Goal: Contribute content: Add original content to the website for others to see

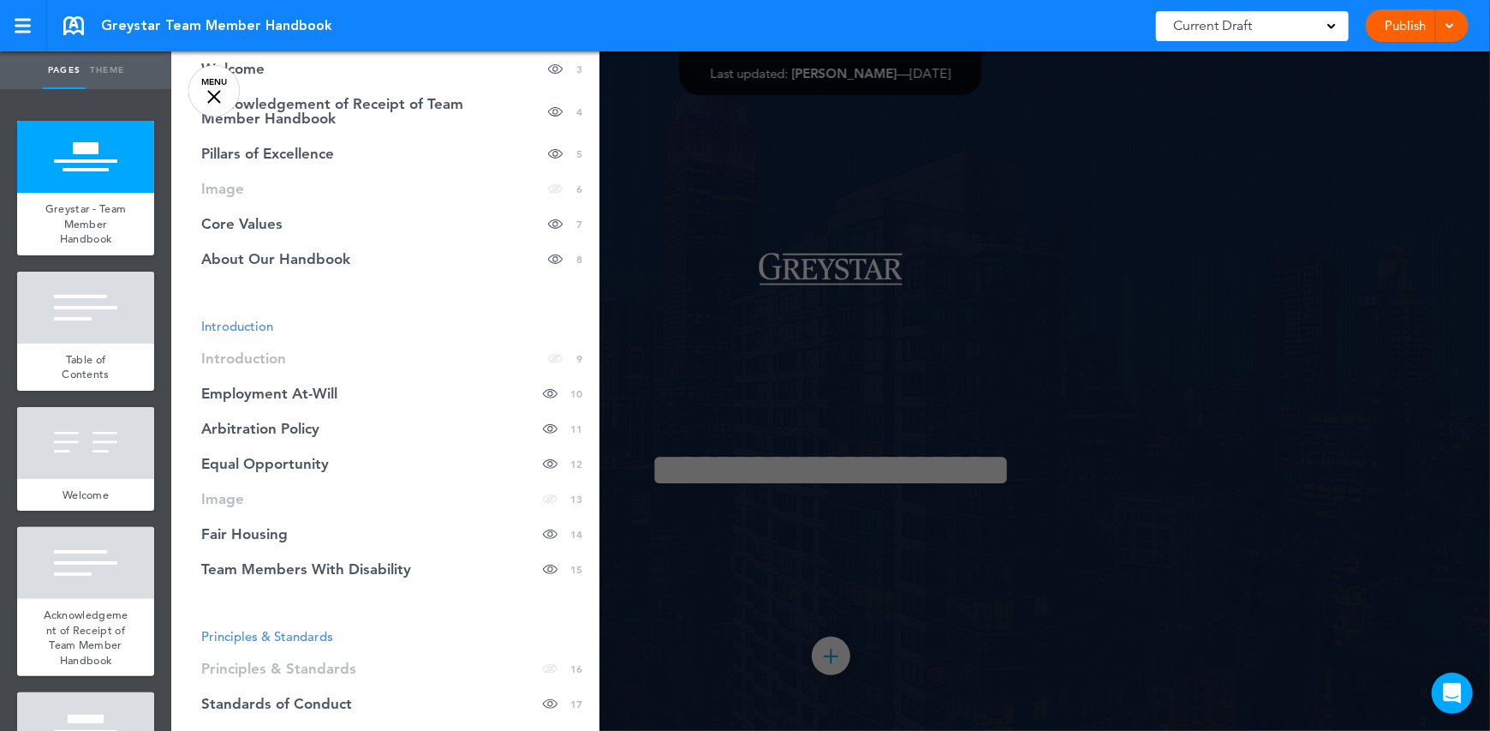
scroll to position [28, 0]
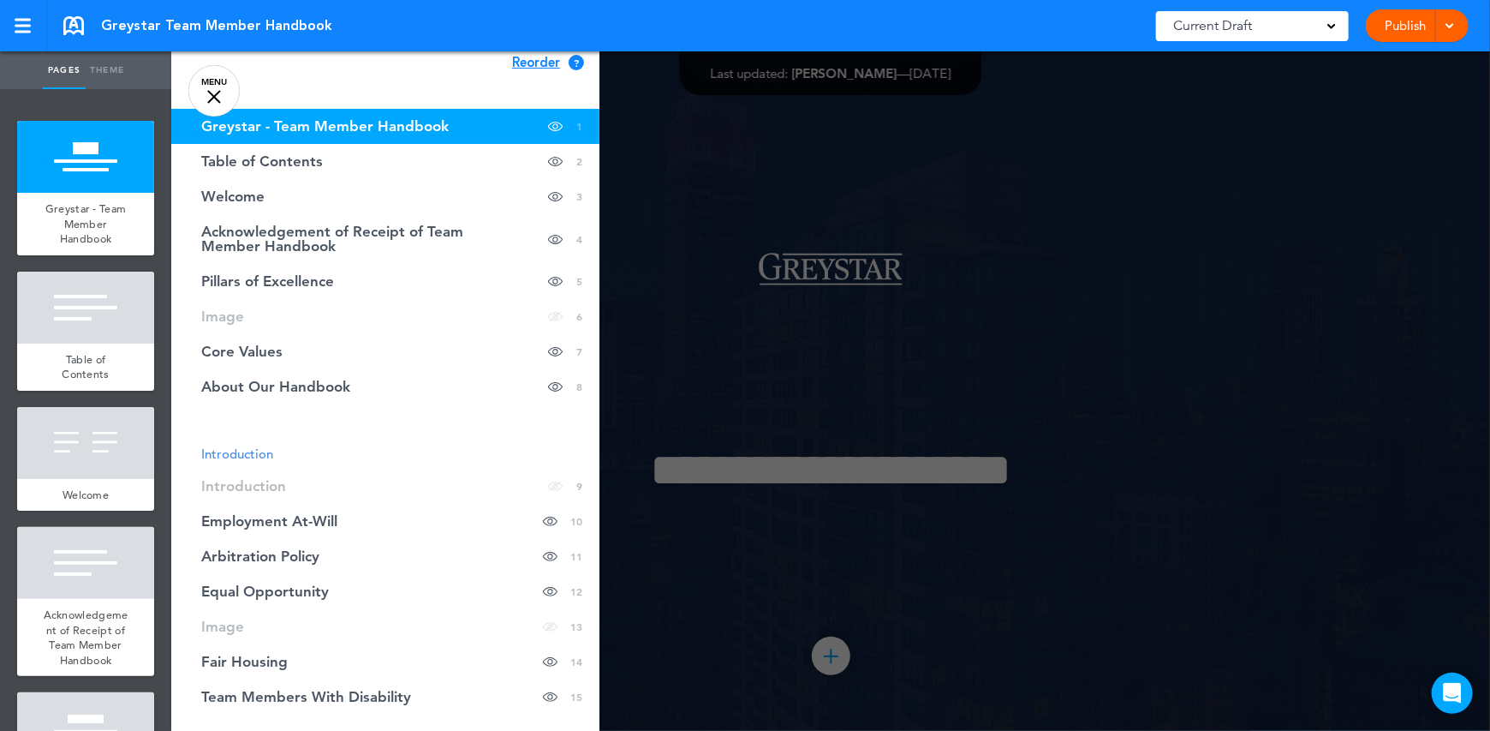
click at [219, 92] on div at bounding box center [214, 97] width 14 height 14
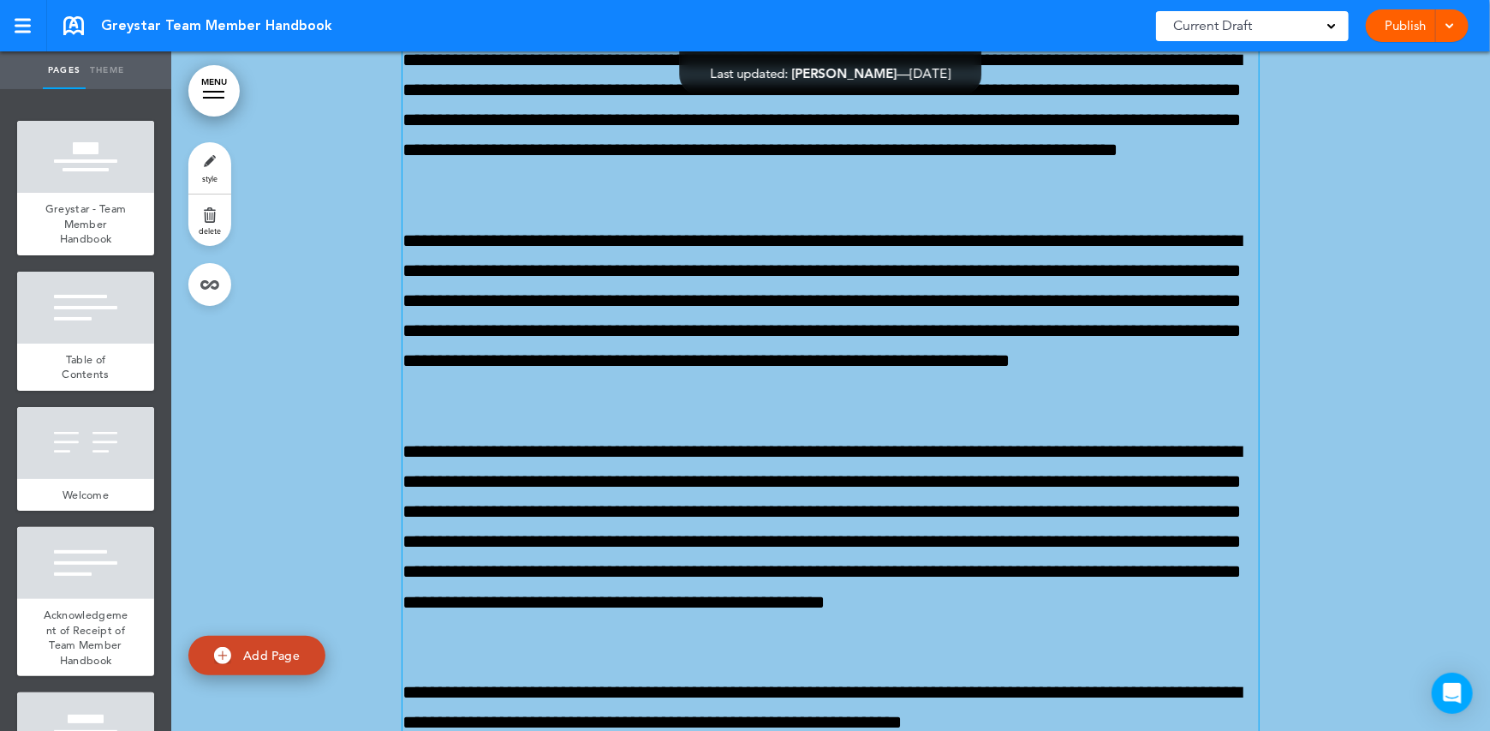
scroll to position [36350, 0]
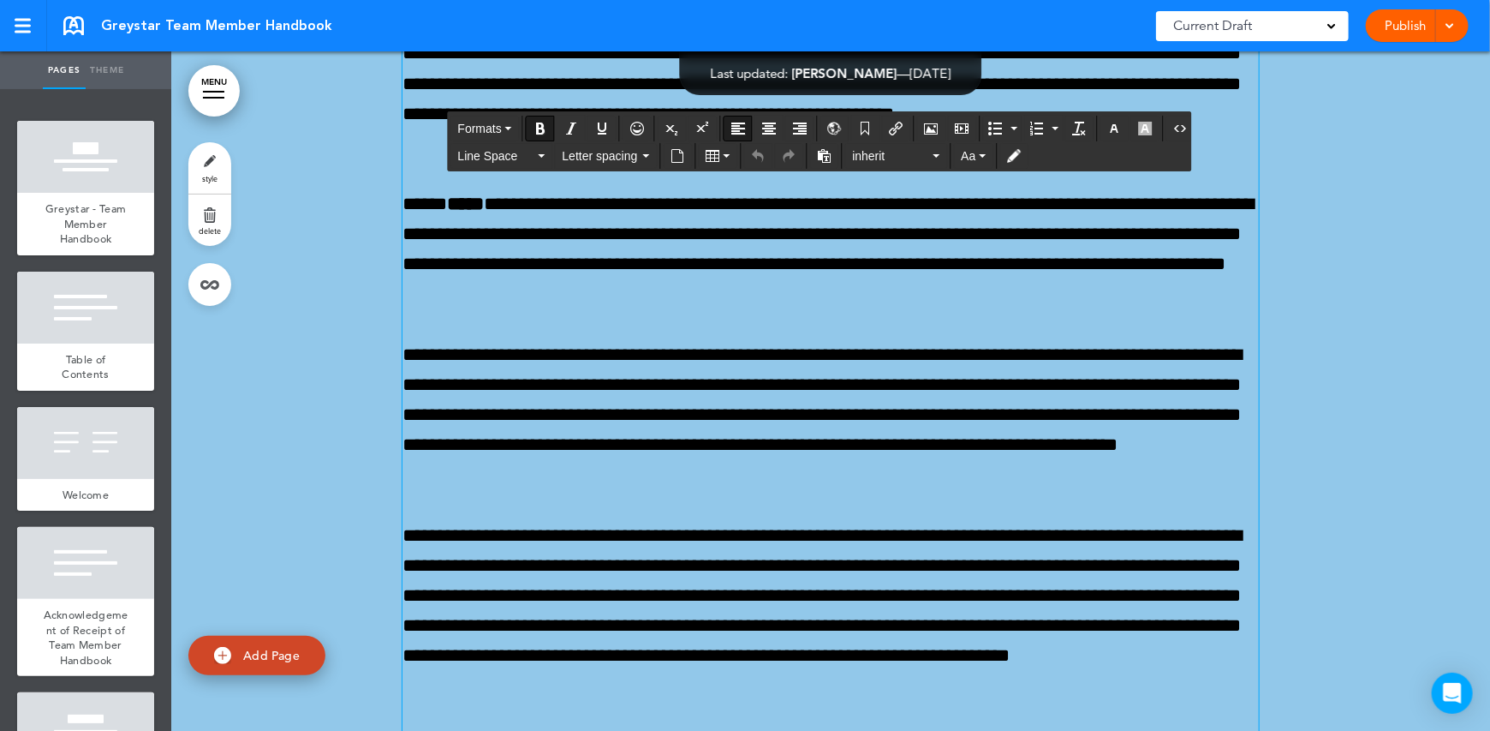
drag, startPoint x: 814, startPoint y: 361, endPoint x: 986, endPoint y: 396, distance: 175.7
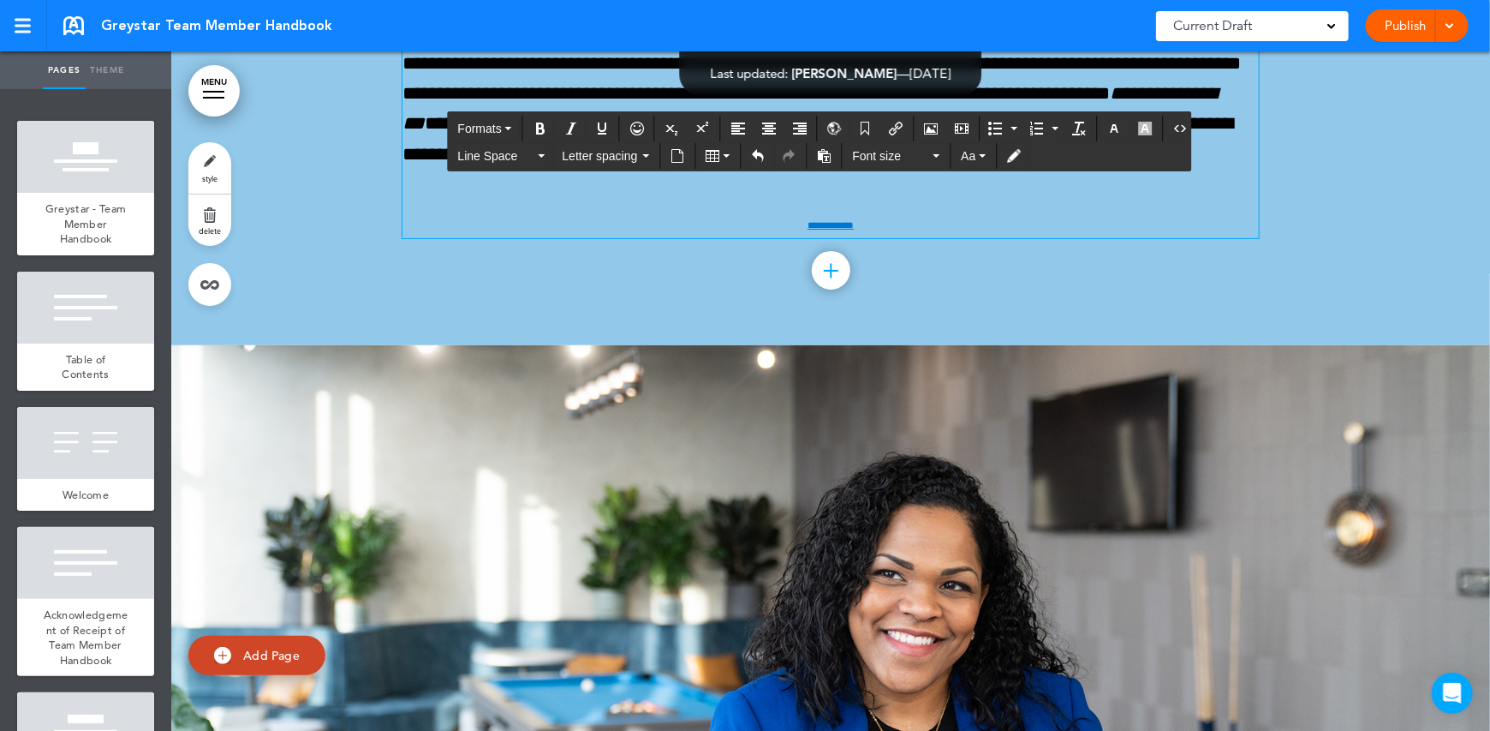
scroll to position [37666, 0]
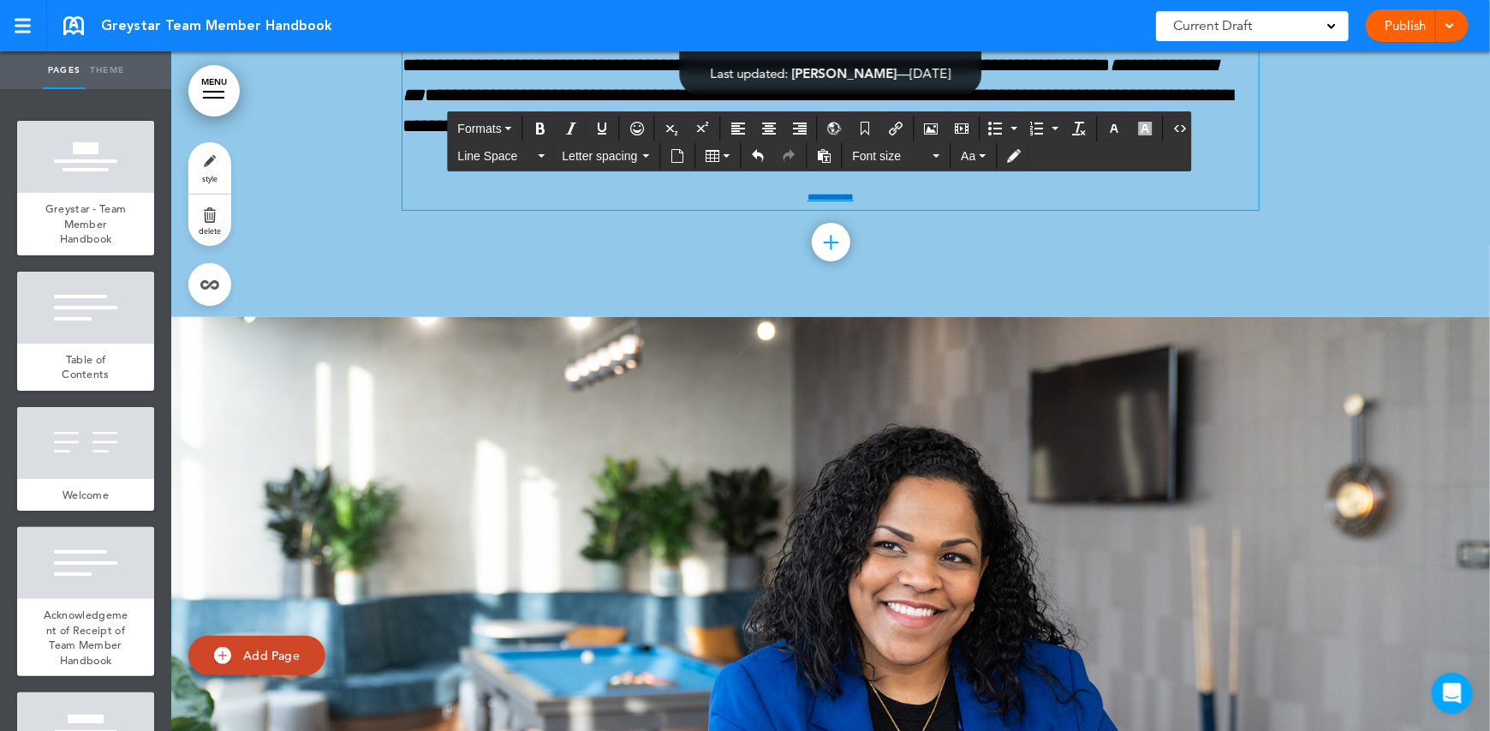
drag, startPoint x: 396, startPoint y: 334, endPoint x: 820, endPoint y: 622, distance: 512.4
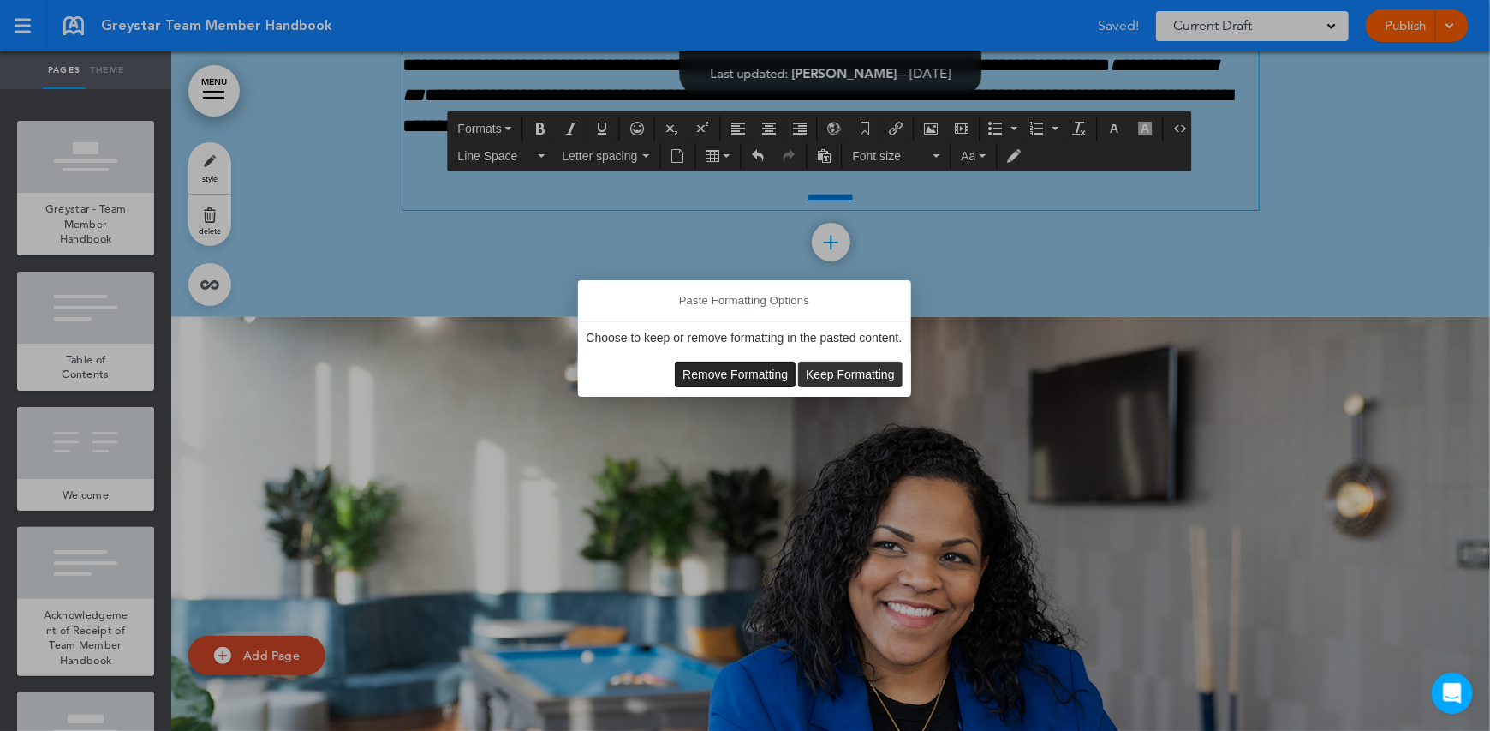
click at [772, 373] on span "Remove Formatting" at bounding box center [735, 374] width 105 height 14
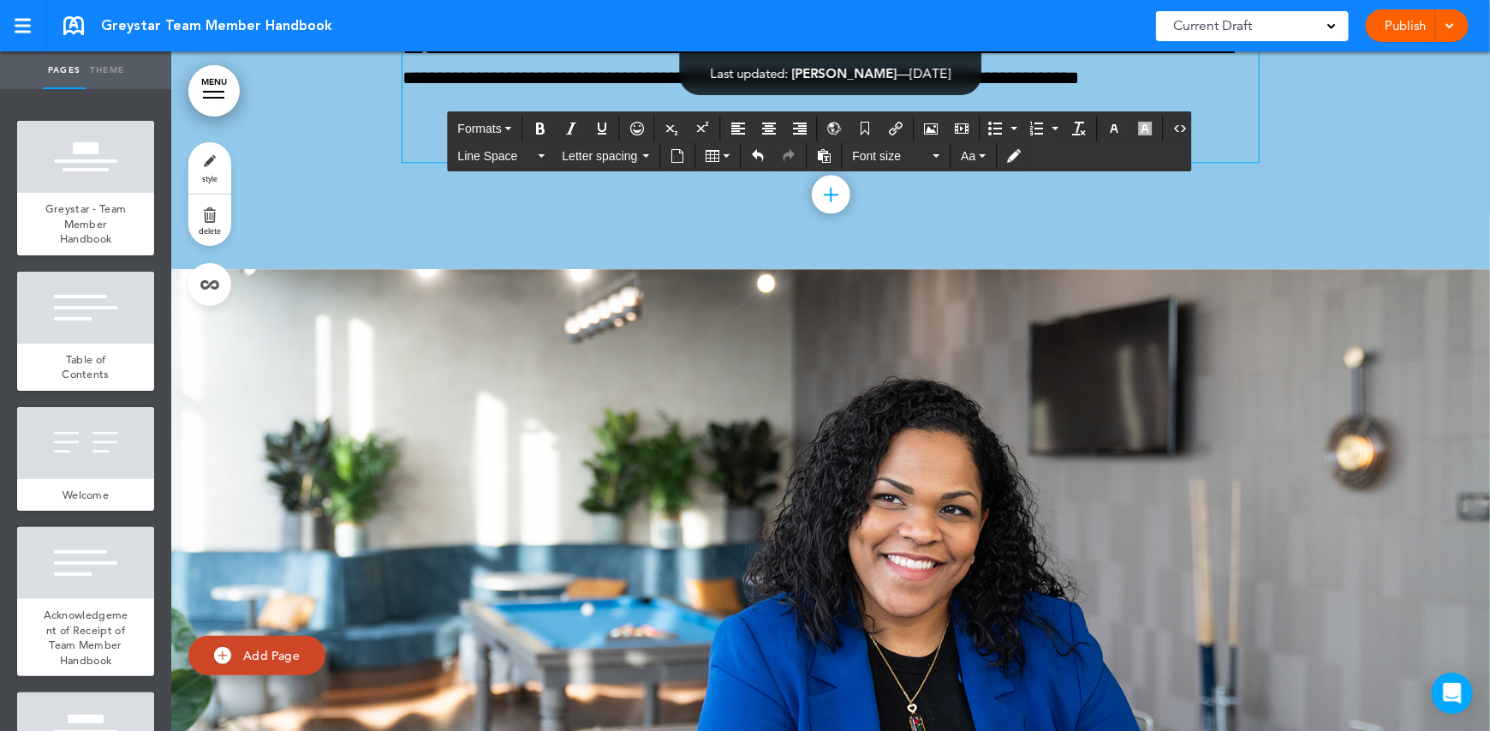
scroll to position [36296, 0]
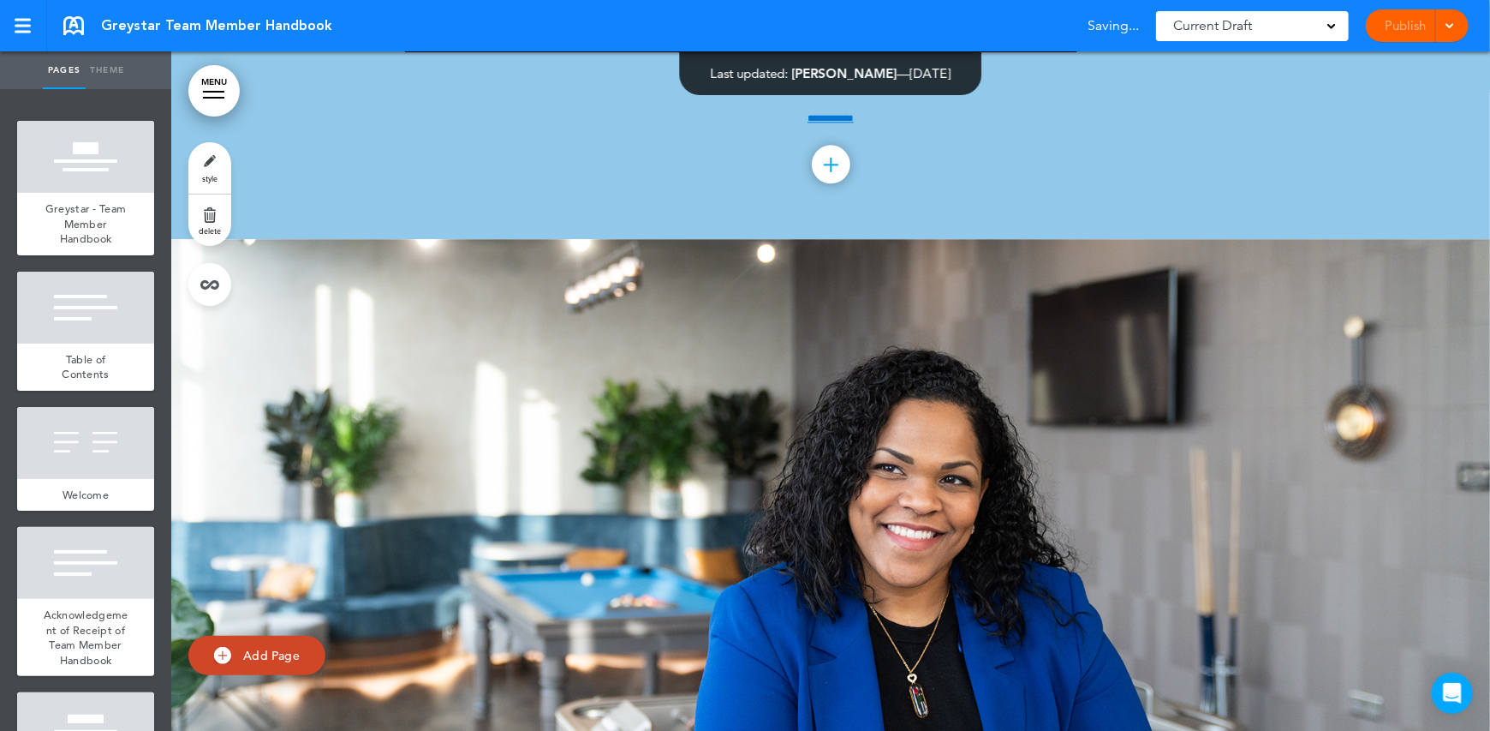
click at [1399, 28] on div "Publish Publish Preview Draft" at bounding box center [1417, 25] width 103 height 33
click at [1399, 28] on link "Publish" at bounding box center [1406, 25] width 54 height 33
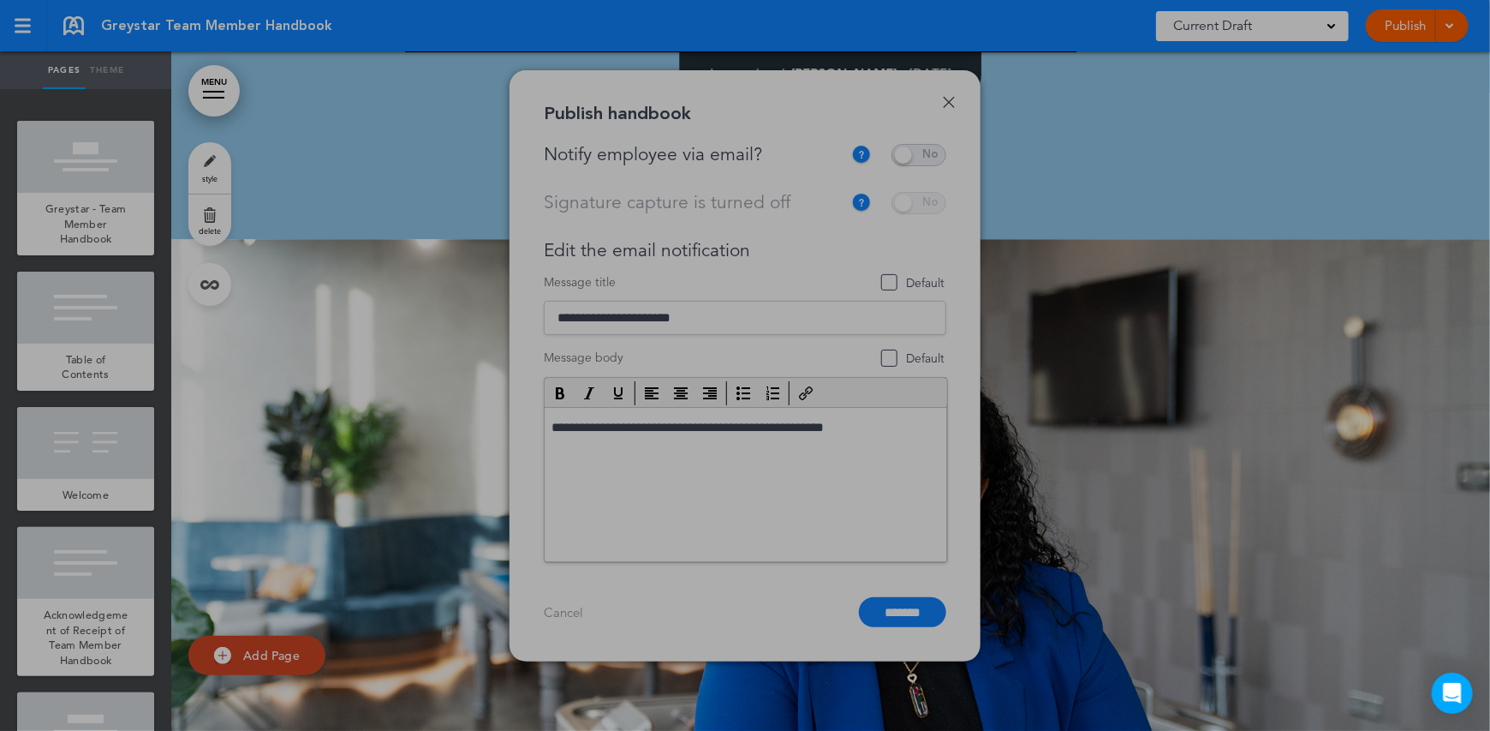
scroll to position [0, 0]
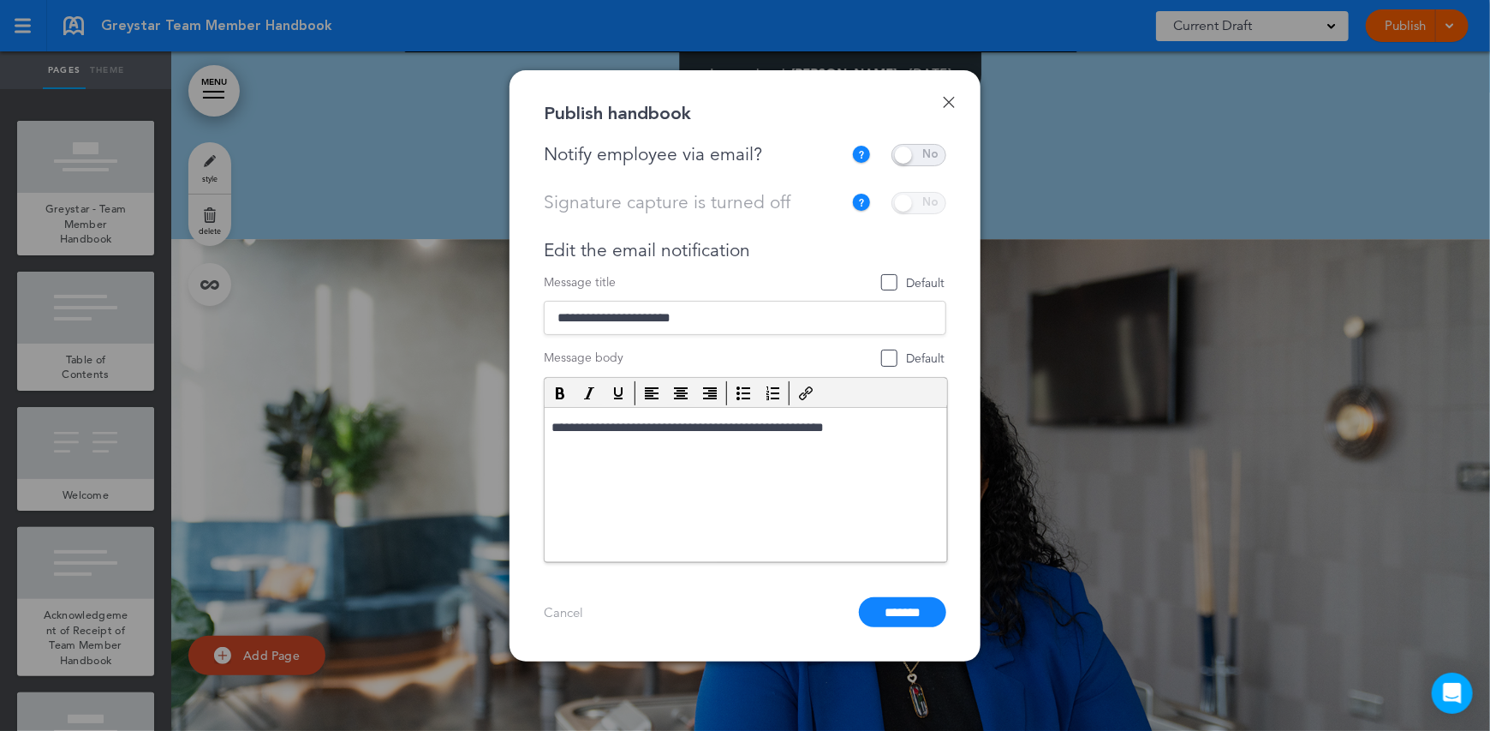
click at [920, 161] on span at bounding box center [919, 155] width 55 height 22
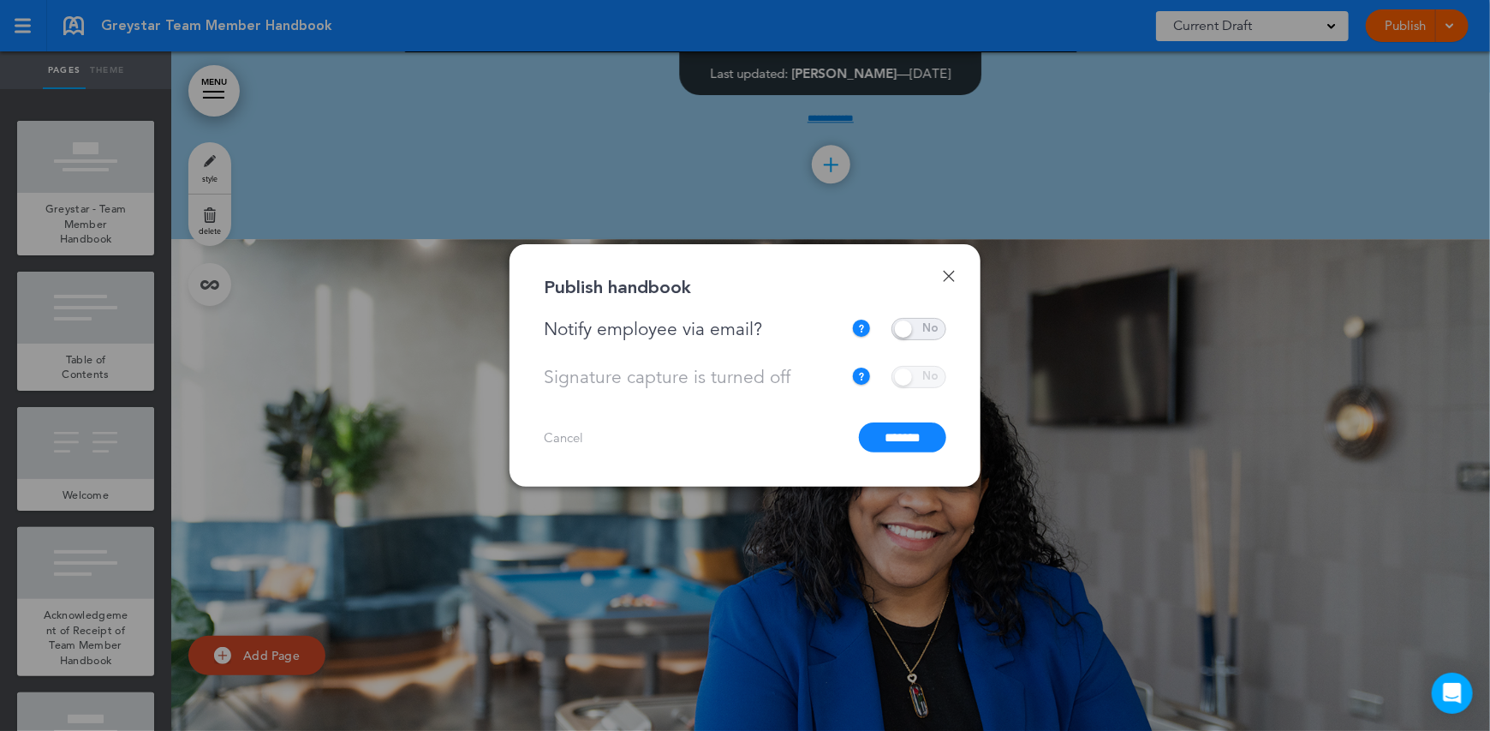
click at [900, 439] on input "*******" at bounding box center [902, 437] width 87 height 30
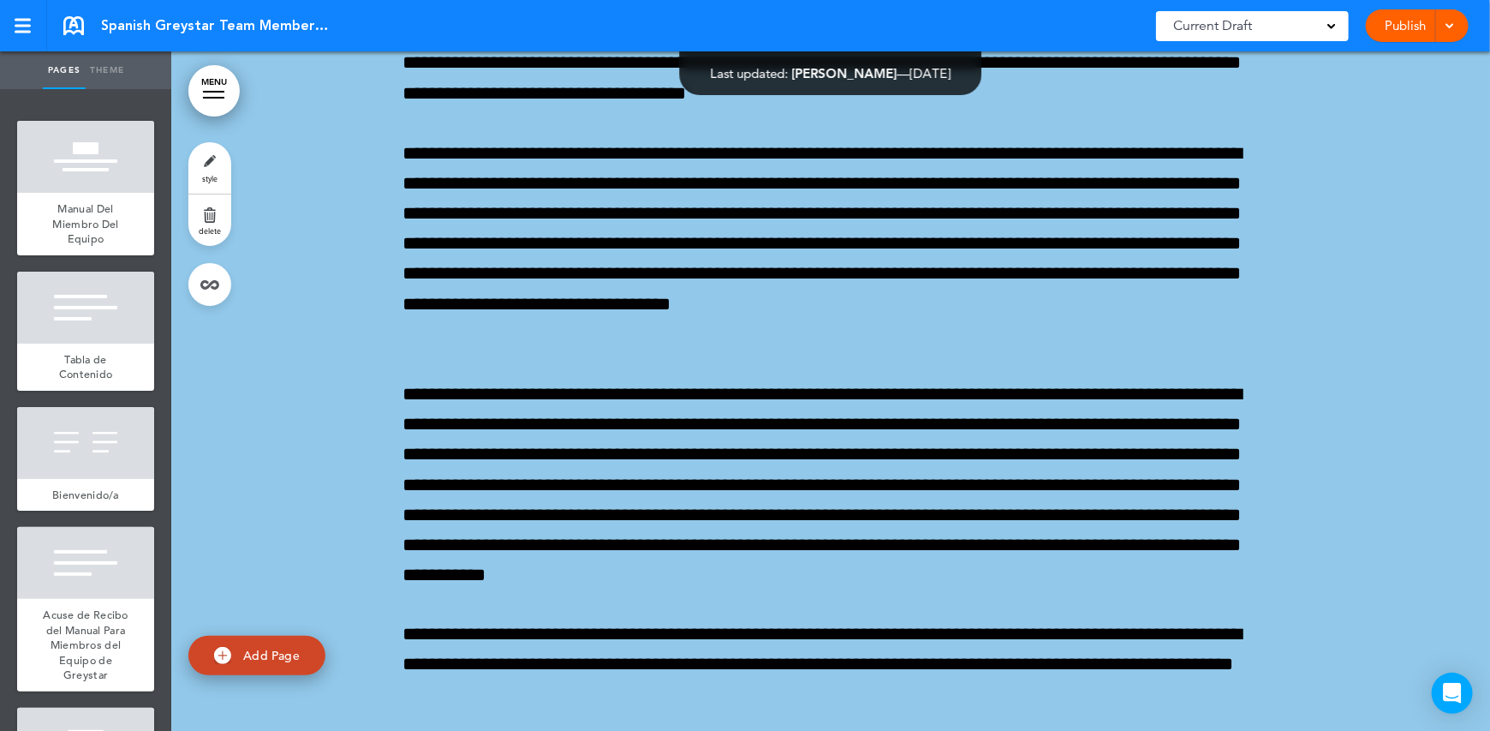
scroll to position [38766, 0]
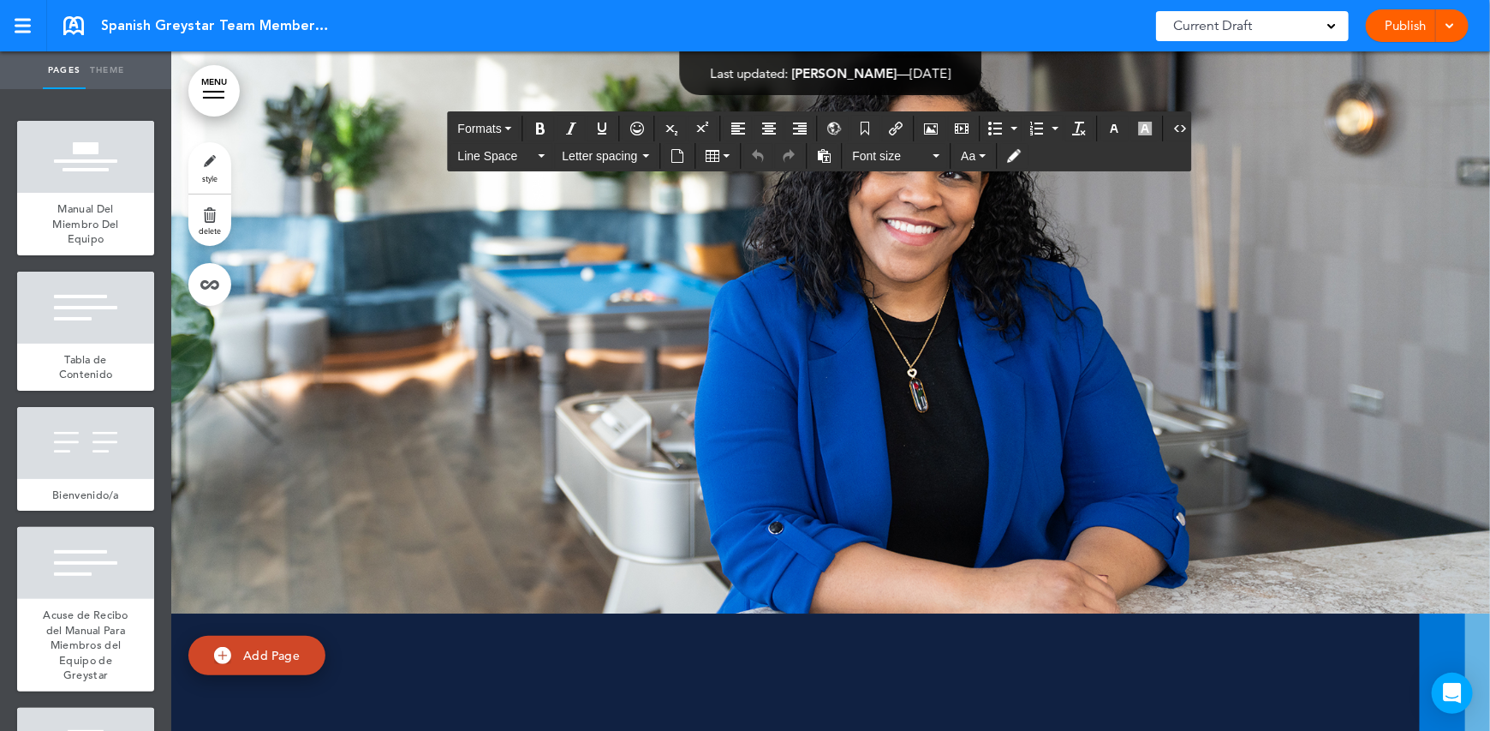
scroll to position [40311, 0]
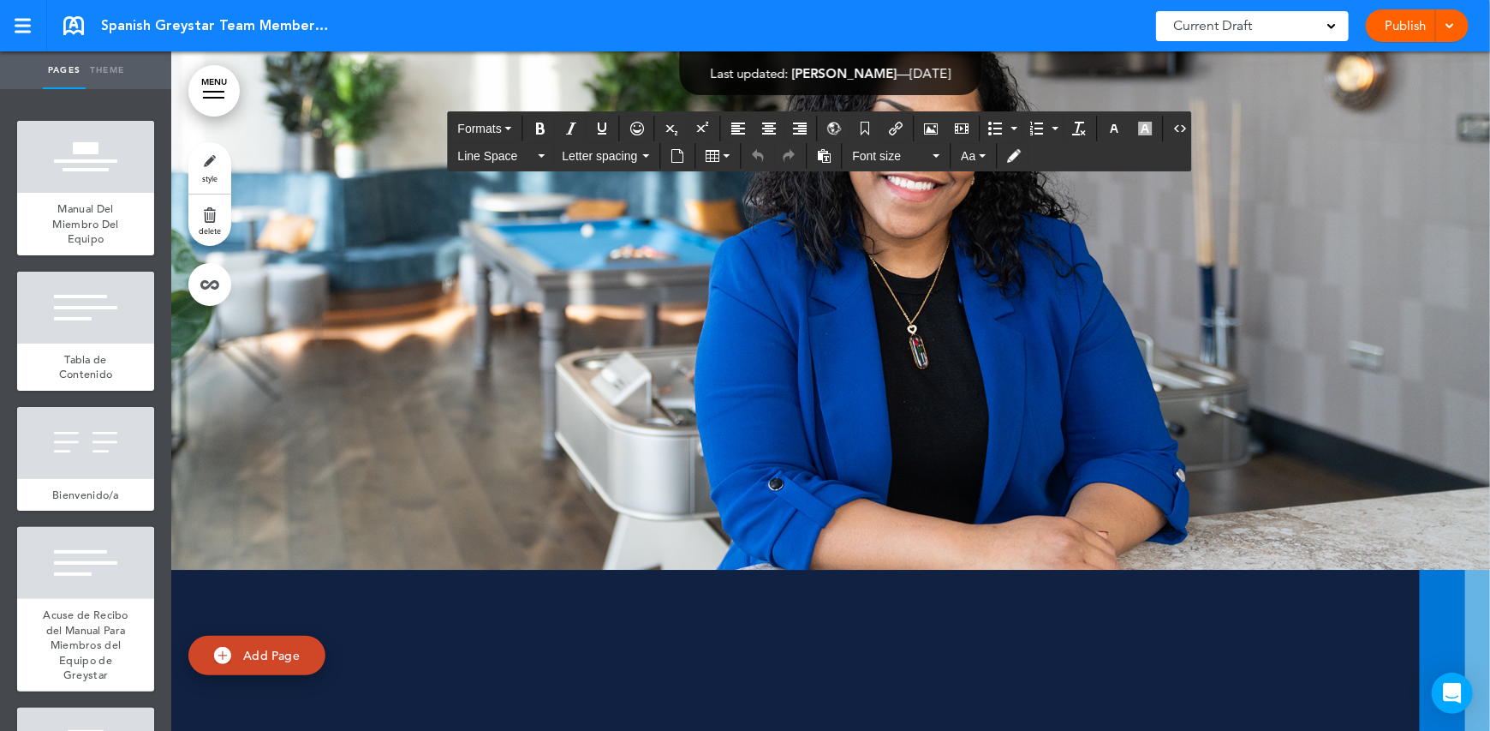
drag, startPoint x: 396, startPoint y: 276, endPoint x: 700, endPoint y: 545, distance: 405.9
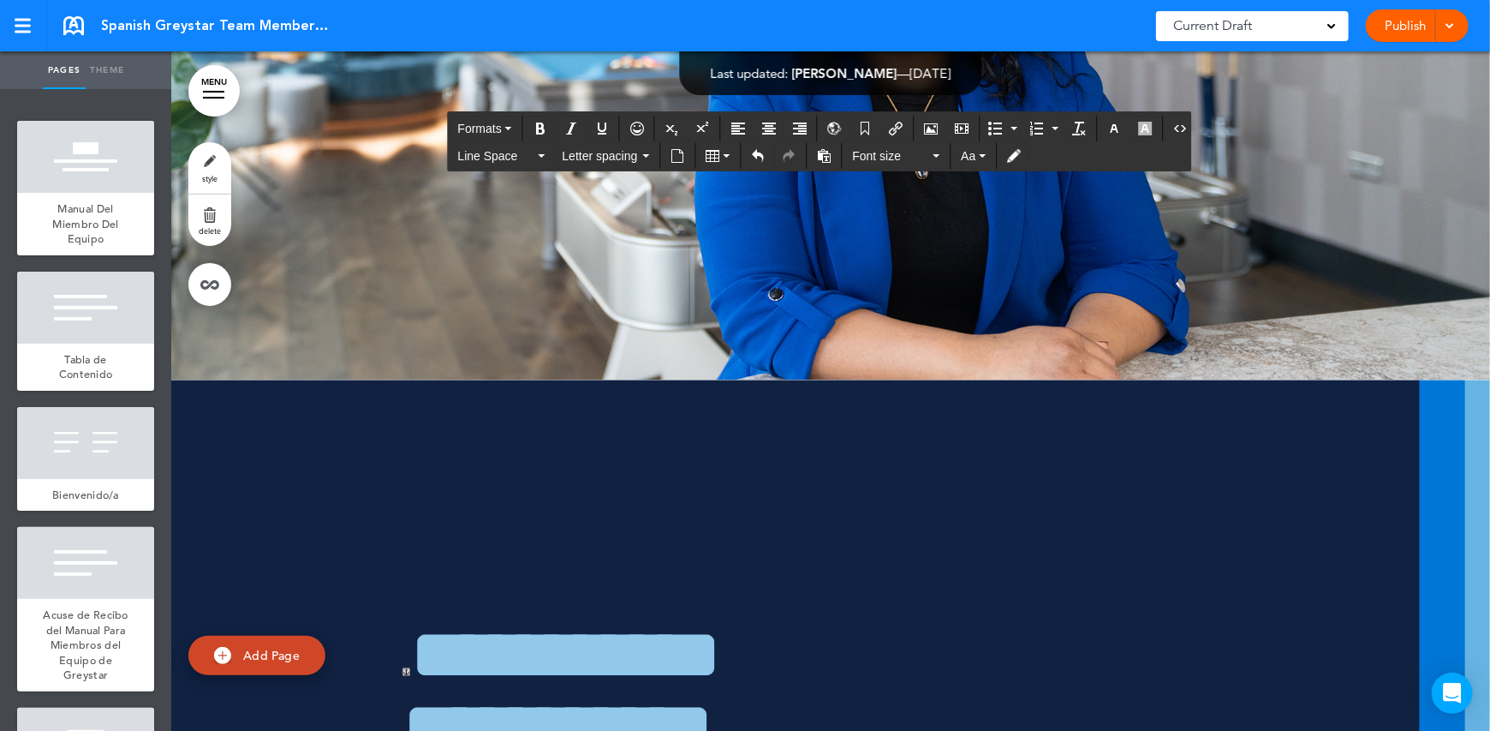
scroll to position [38694, 0]
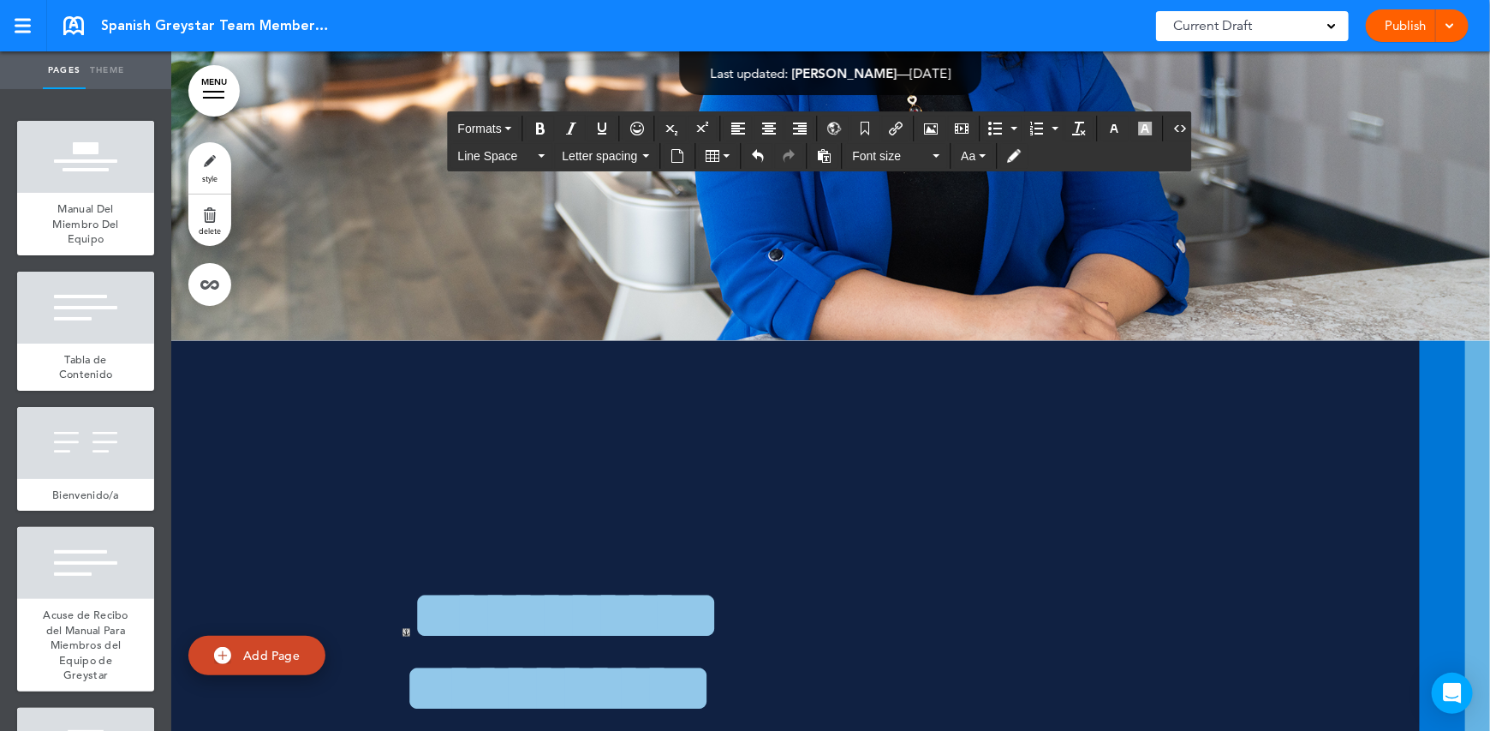
click at [480, 132] on span "Formats" at bounding box center [480, 129] width 44 height 14
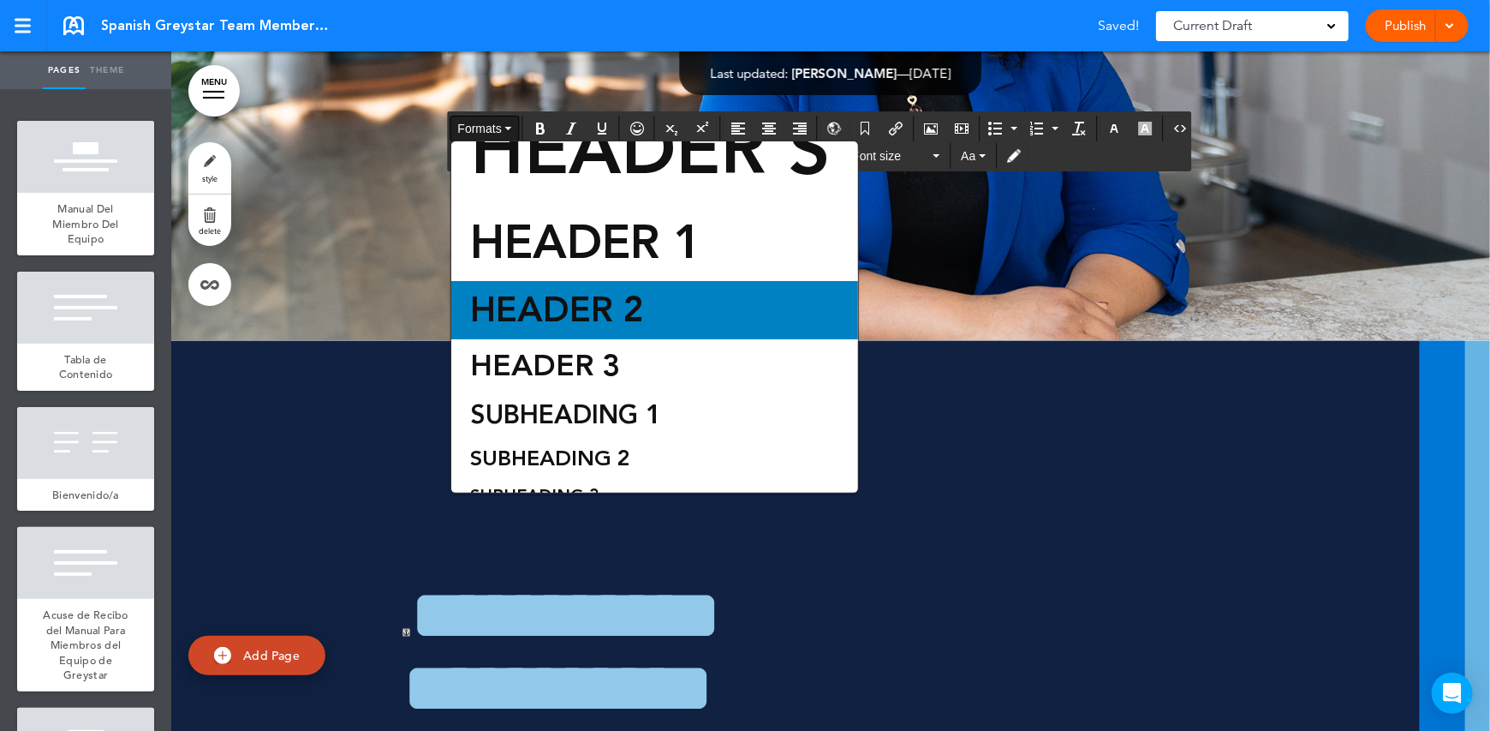
scroll to position [147, 0]
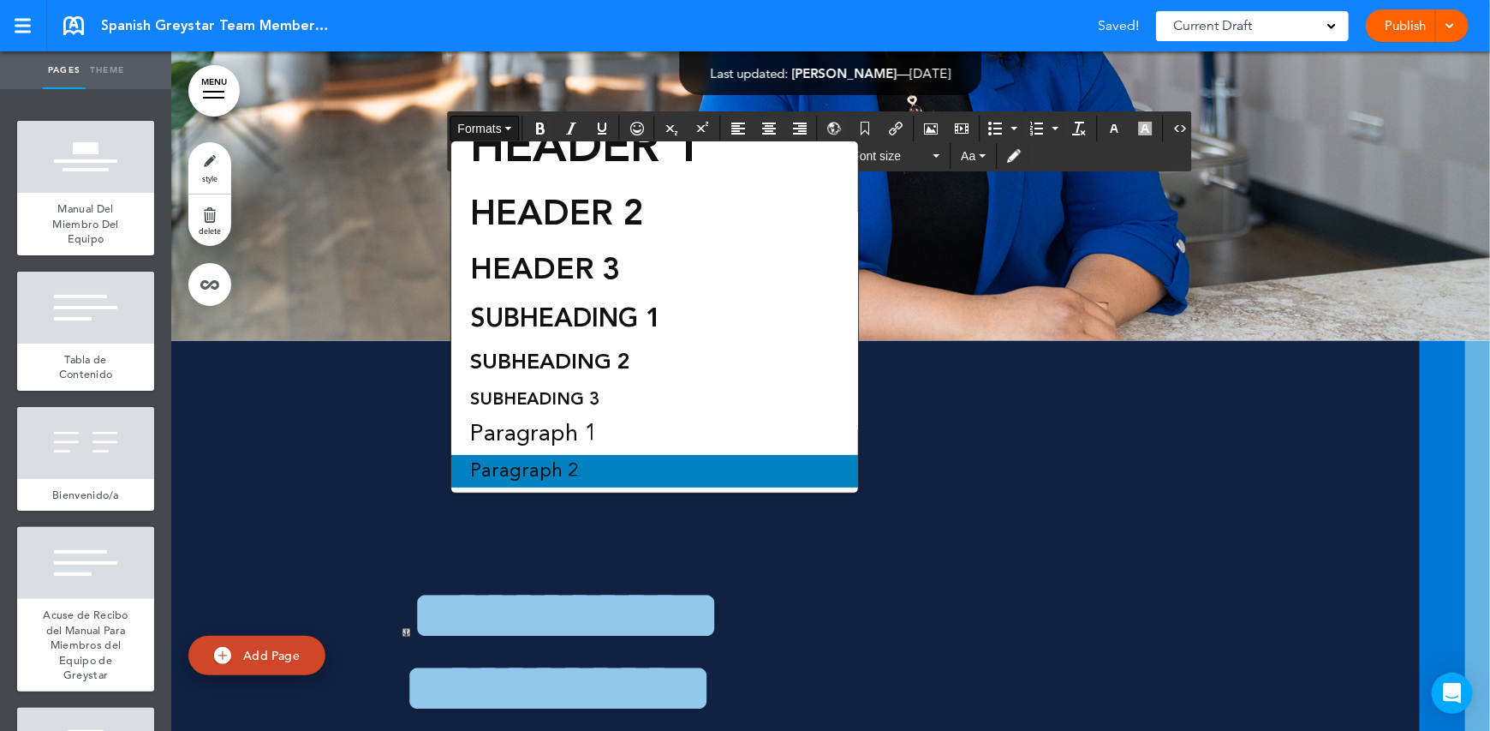
click at [583, 468] on div "Paragraph 2" at bounding box center [654, 471] width 407 height 33
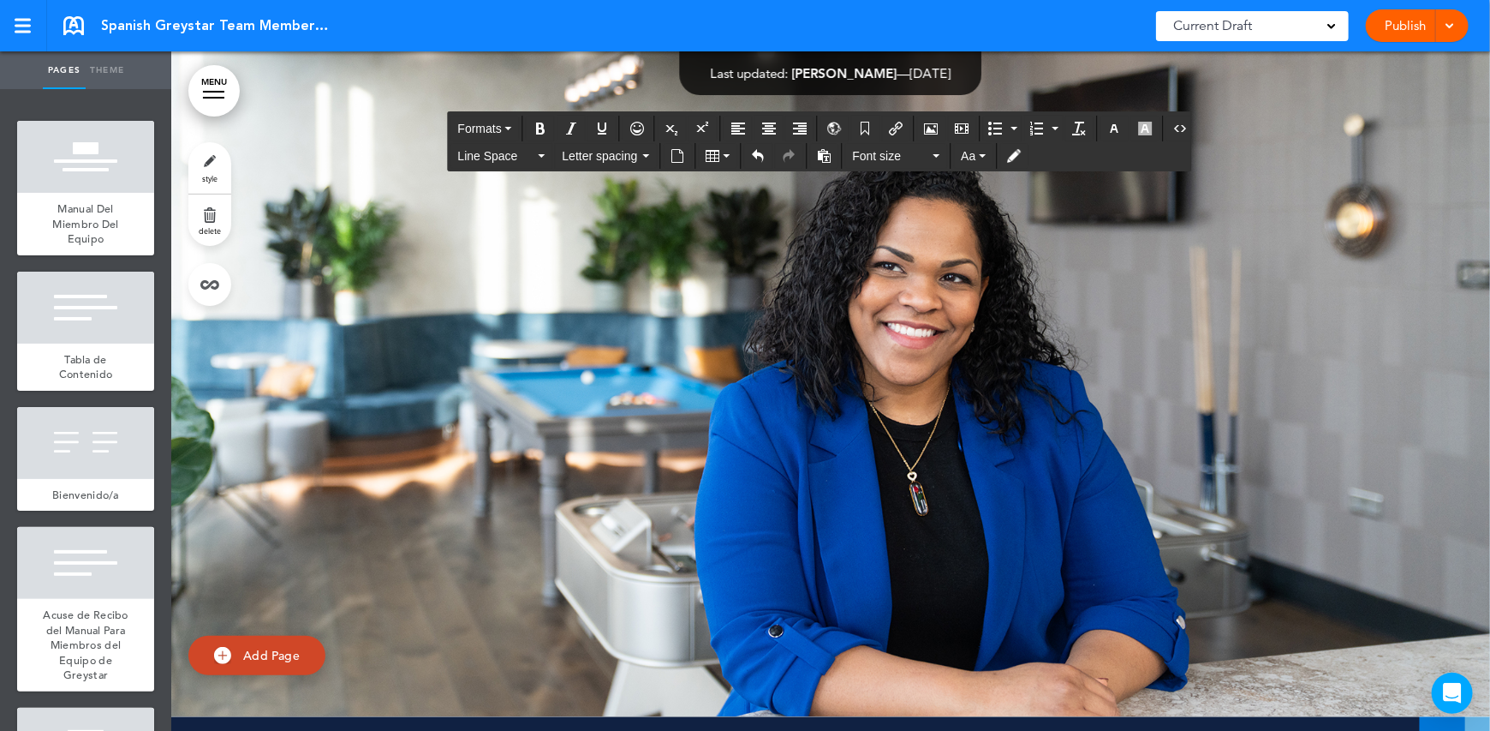
scroll to position [38599, 0]
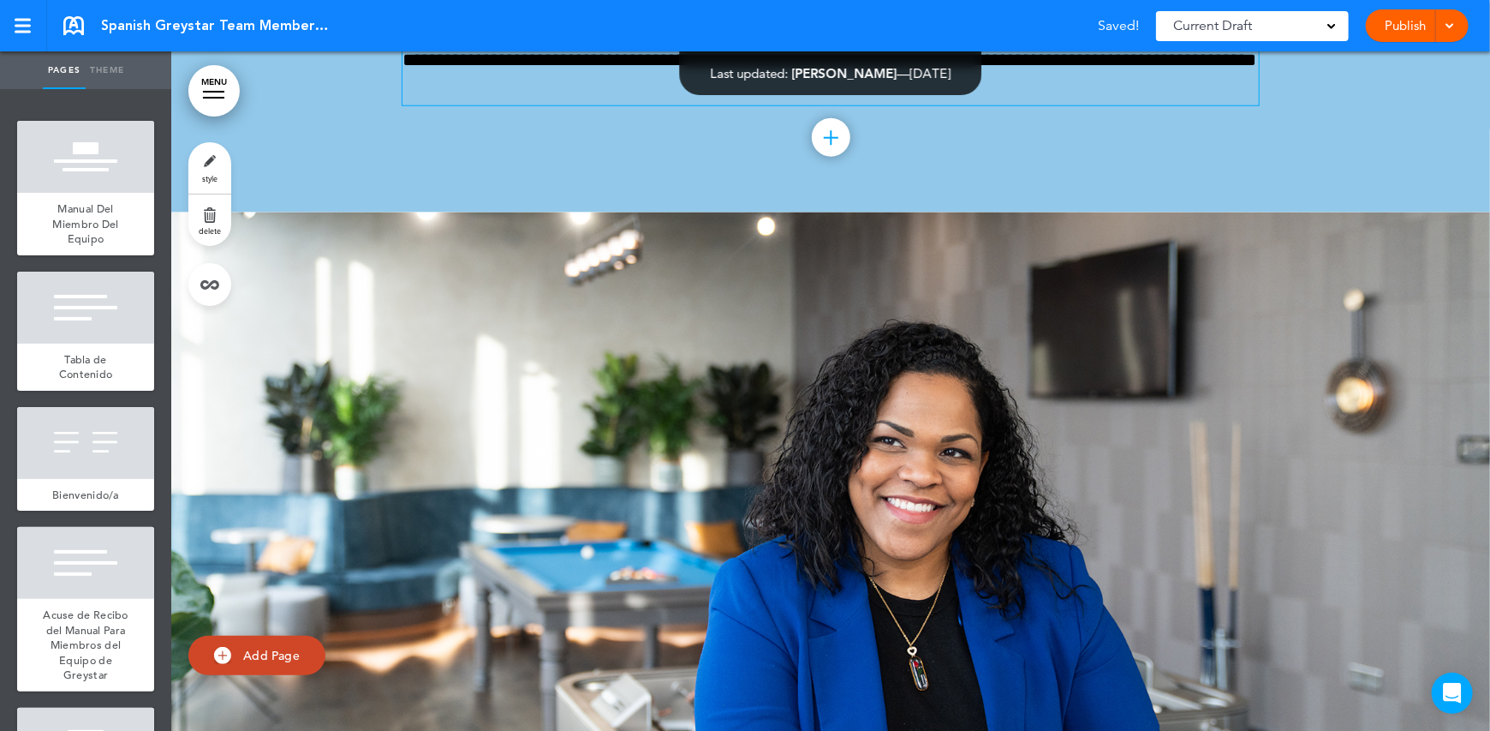
scroll to position [38217, 0]
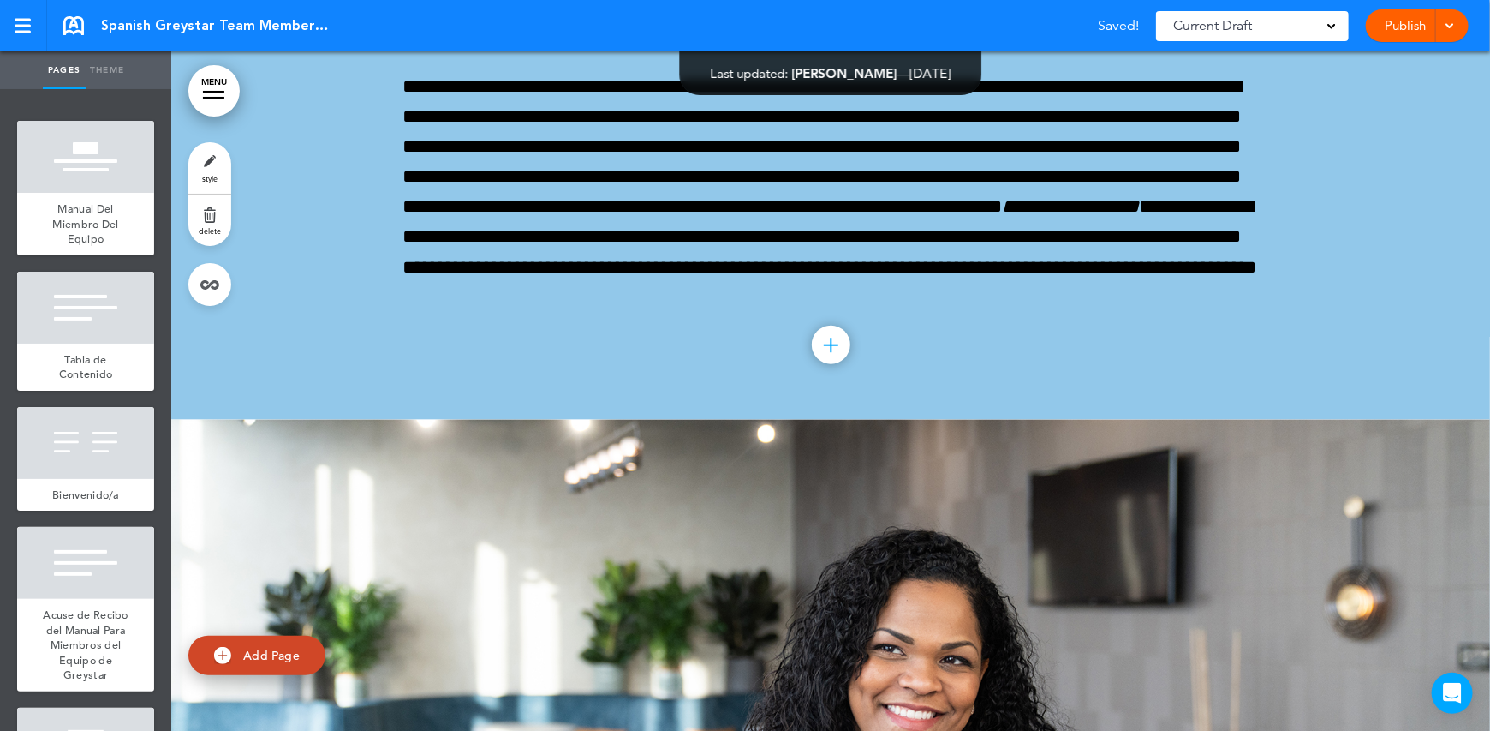
click at [1401, 18] on link "Publish" at bounding box center [1406, 25] width 54 height 33
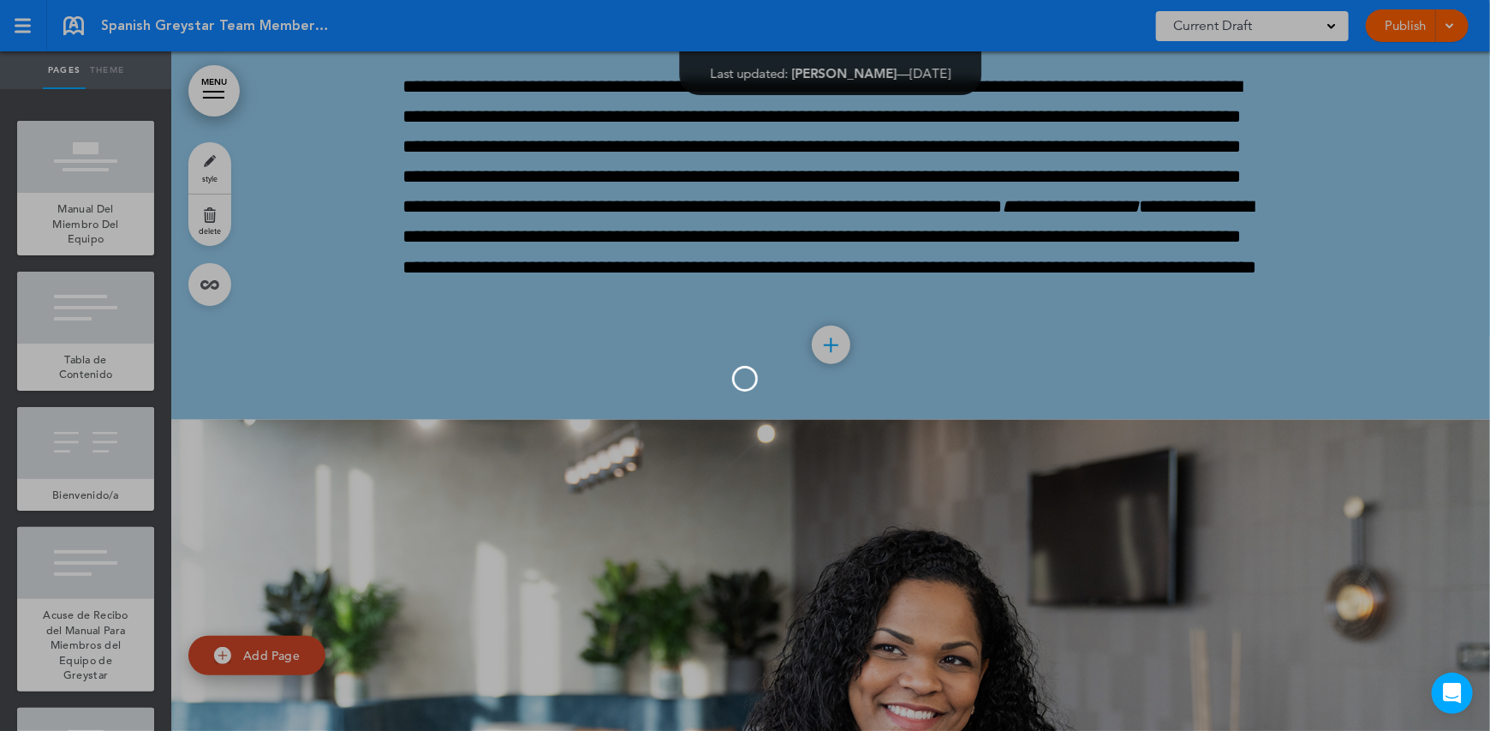
scroll to position [0, 0]
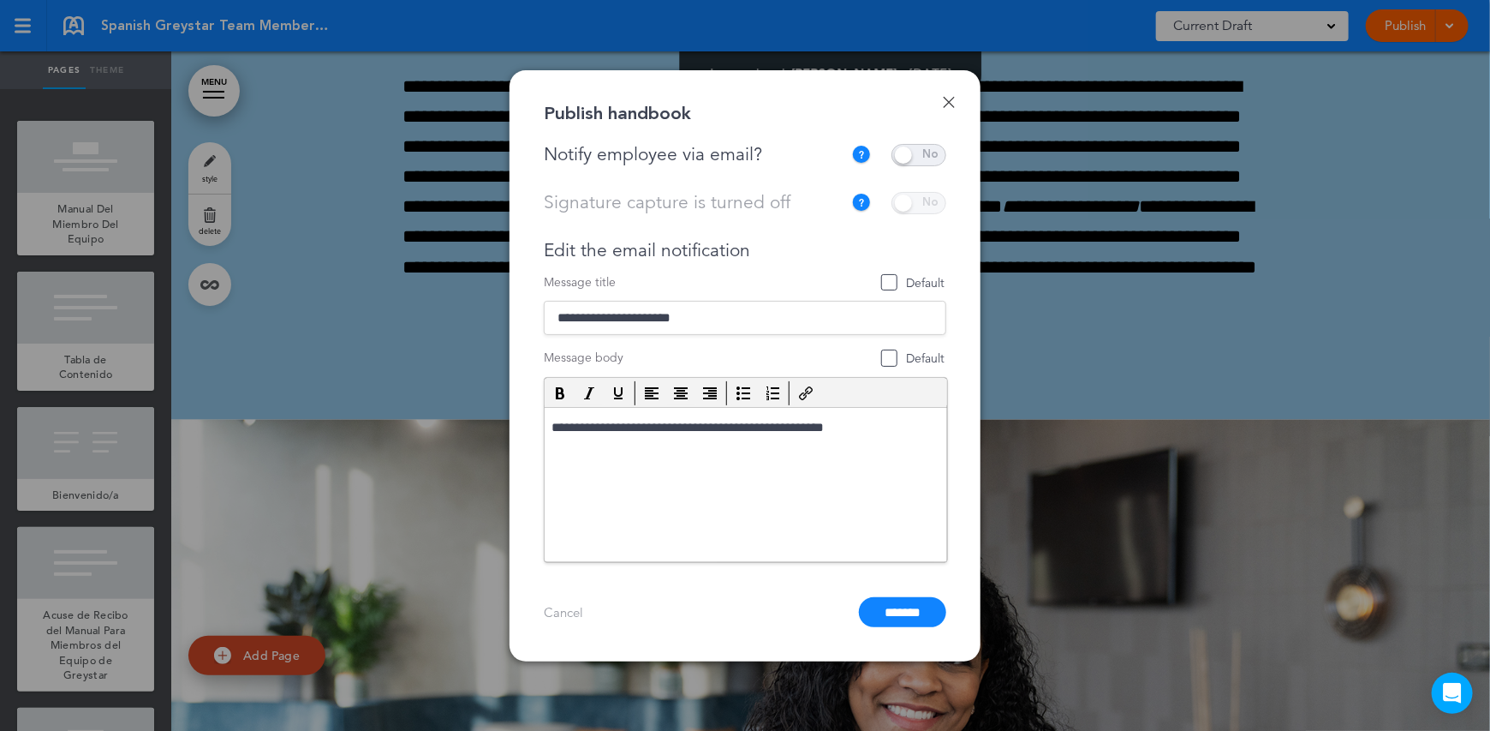
click at [904, 153] on span at bounding box center [919, 155] width 55 height 22
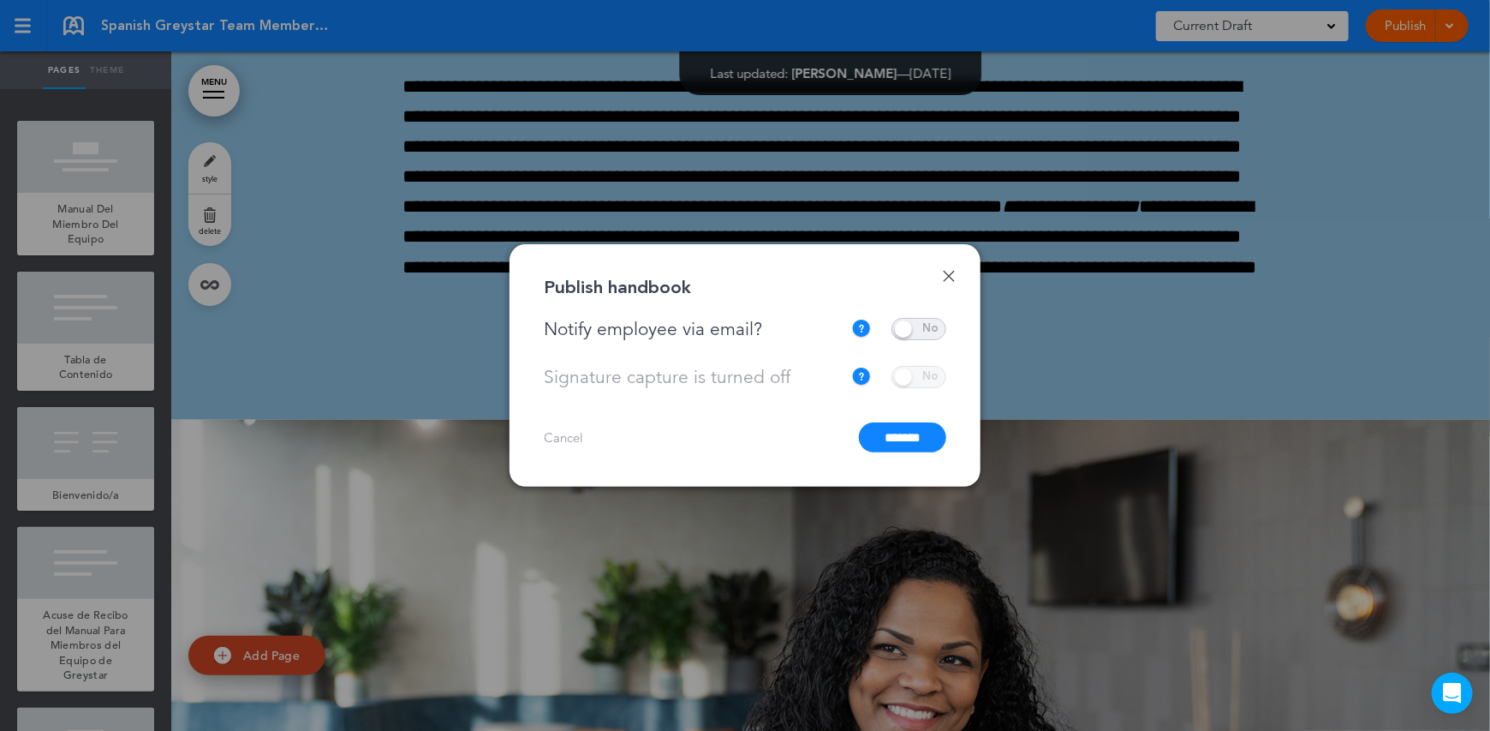
click at [899, 433] on input "*******" at bounding box center [902, 437] width 87 height 30
